Goal: Navigation & Orientation: Understand site structure

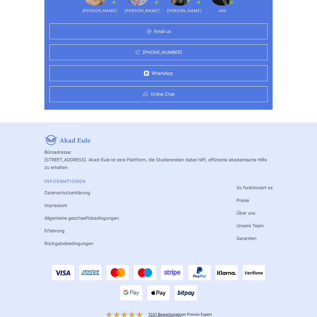
scroll to position [1901, 0]
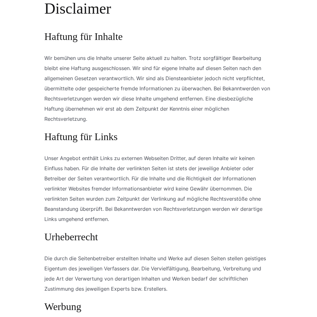
scroll to position [583, 0]
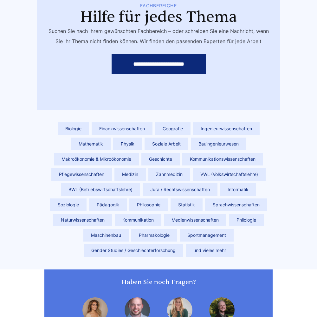
scroll to position [1900, 0]
